Goal: Information Seeking & Learning: Check status

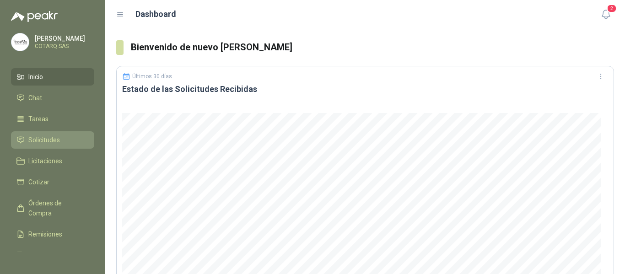
click at [49, 136] on span "Solicitudes" at bounding box center [44, 140] width 32 height 10
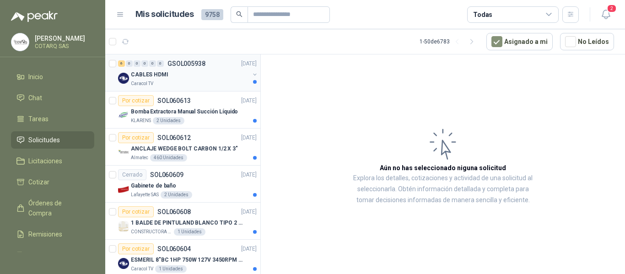
click at [173, 70] on div "CABLES HDMI" at bounding box center [190, 74] width 118 height 11
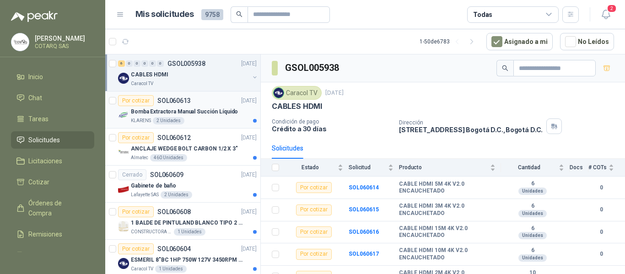
click at [228, 110] on p "Bomba Extractora Manual Succión Líquido" at bounding box center [184, 111] width 107 height 9
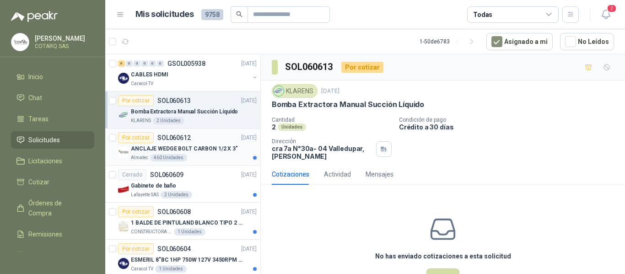
click at [214, 144] on p "ANCLAJE WEDGE BOLT CARBON 1/2 X 3"" at bounding box center [184, 148] width 107 height 9
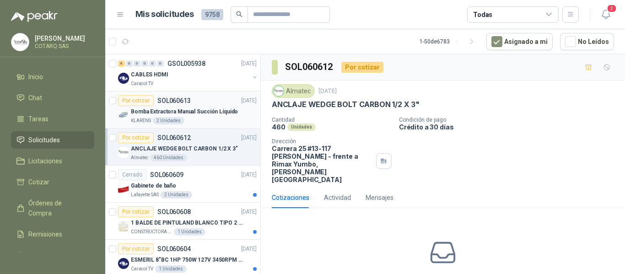
click at [190, 108] on p "Bomba Extractora Manual Succión Líquido" at bounding box center [184, 111] width 107 height 9
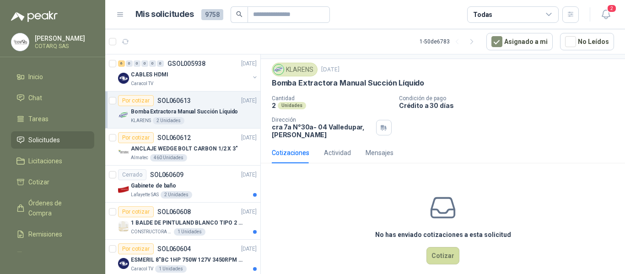
scroll to position [32, 0]
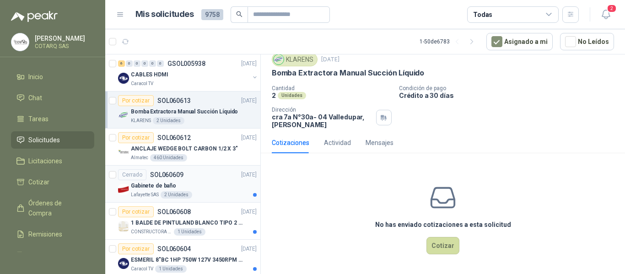
click at [192, 173] on div "Cerrado SOL060609 [DATE]" at bounding box center [187, 174] width 139 height 11
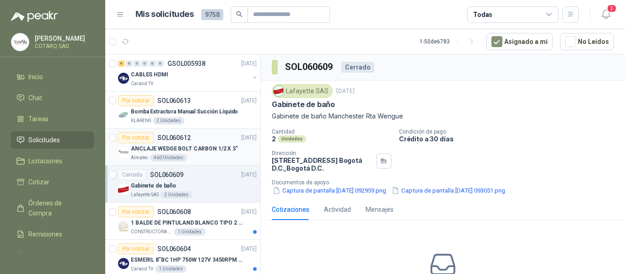
click at [191, 151] on p "ANCLAJE WEDGE BOLT CARBON 1/2 X 3"" at bounding box center [184, 148] width 107 height 9
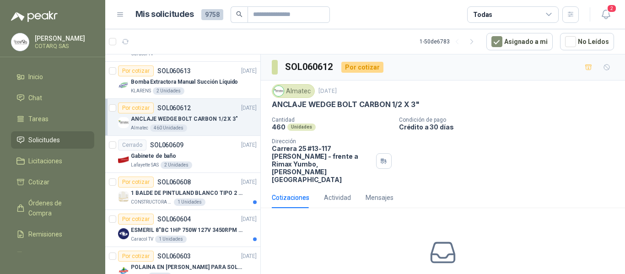
scroll to position [46, 0]
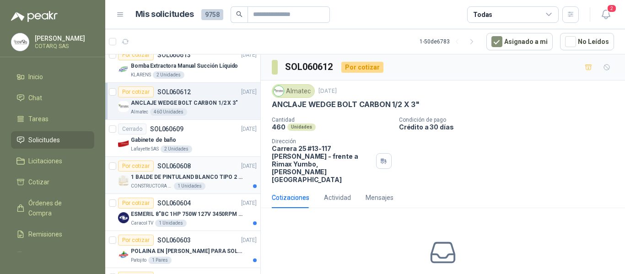
click at [181, 186] on div "1 Unidades" at bounding box center [190, 185] width 32 height 7
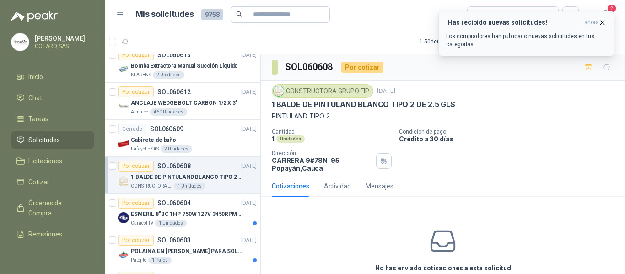
click at [602, 16] on button "¡Has recibido nuevas solicitudes! ahora Los compradores han publicado nuevas so…" at bounding box center [526, 33] width 176 height 45
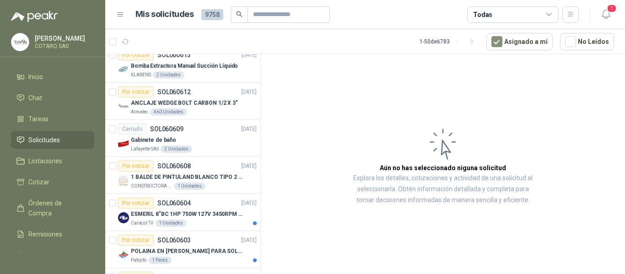
click at [605, 12] on icon "button" at bounding box center [605, 14] width 11 height 11
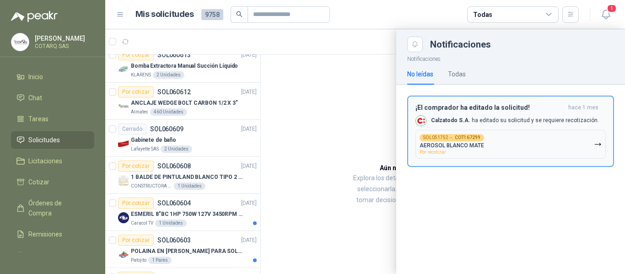
click at [499, 118] on p "Calzatodo S.A. ha editado su solicitud y se requiere recotización." at bounding box center [515, 121] width 168 height 8
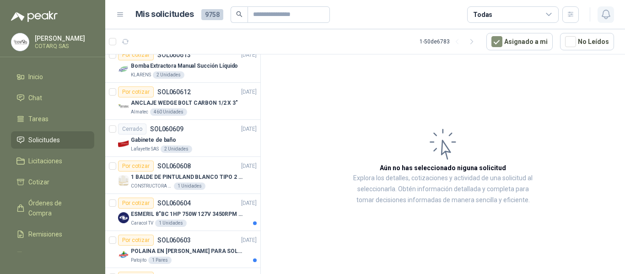
click at [607, 11] on icon "button" at bounding box center [605, 14] width 11 height 11
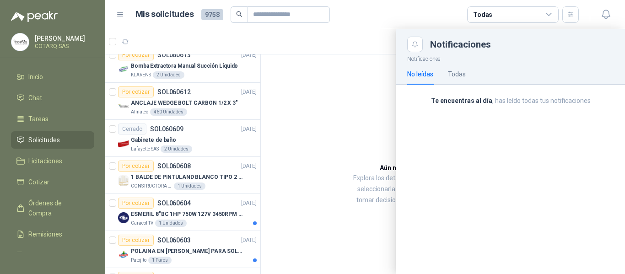
click at [379, 93] on div at bounding box center [364, 151] width 519 height 245
